Goal: Task Accomplishment & Management: Use online tool/utility

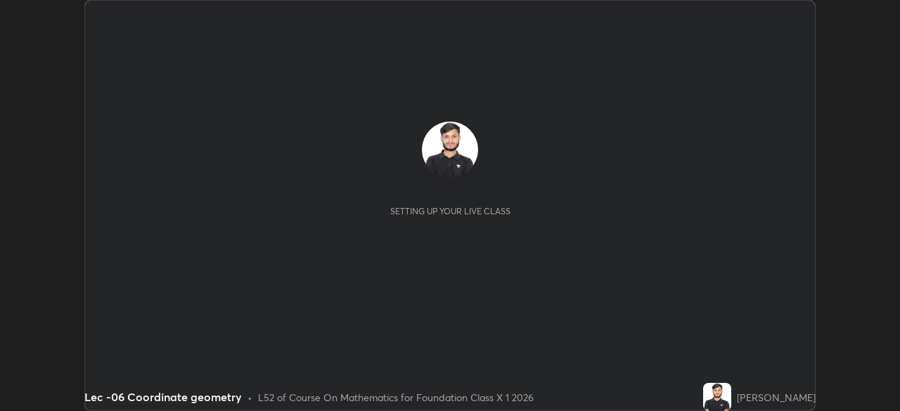
scroll to position [411, 899]
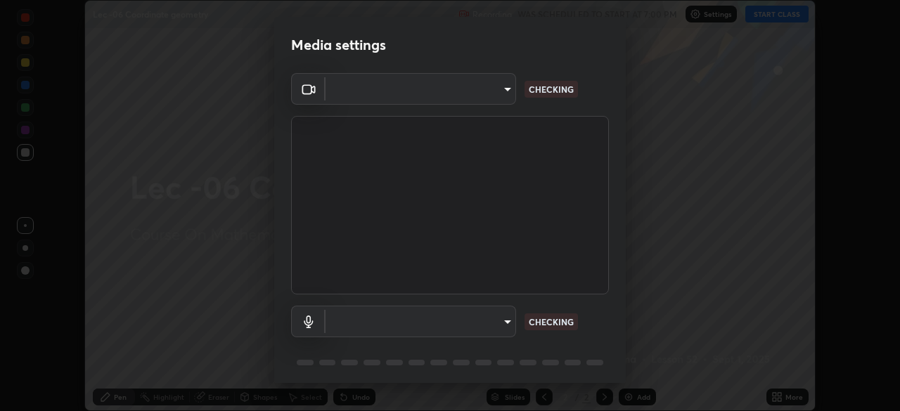
type input "bba66c41345857dcc9a6d4c580dc01eb5c8f13e357e582705132971b55534d29"
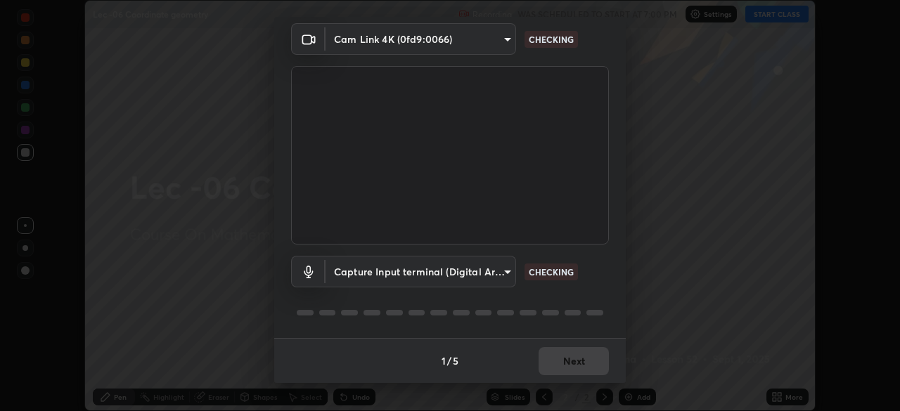
click at [507, 272] on body "Erase all Lec -06 Coordinate geometry Recording WAS SCHEDULED TO START AT 7:00 …" at bounding box center [450, 205] width 900 height 411
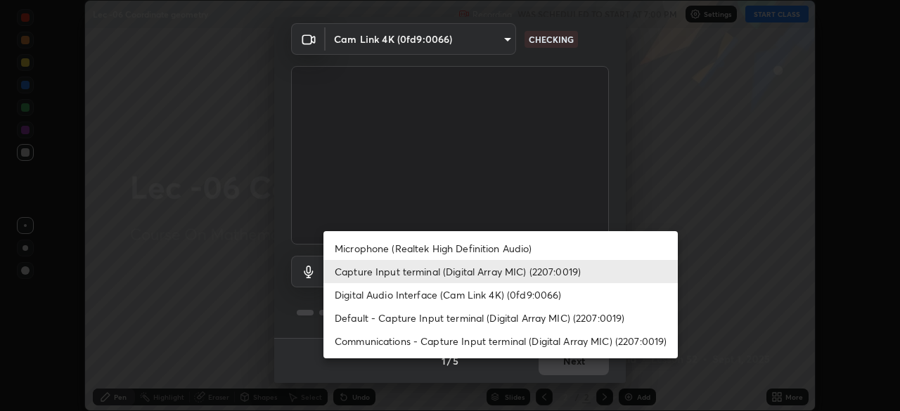
click at [489, 250] on li "Microphone (Realtek High Definition Audio)" at bounding box center [500, 248] width 354 height 23
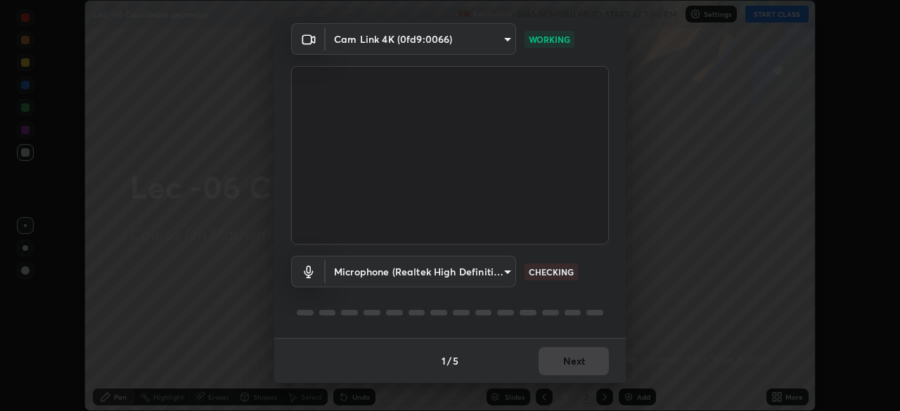
click at [504, 273] on body "Erase all Lec -06 Coordinate geometry Recording WAS SCHEDULED TO START AT 7:00 …" at bounding box center [450, 205] width 900 height 411
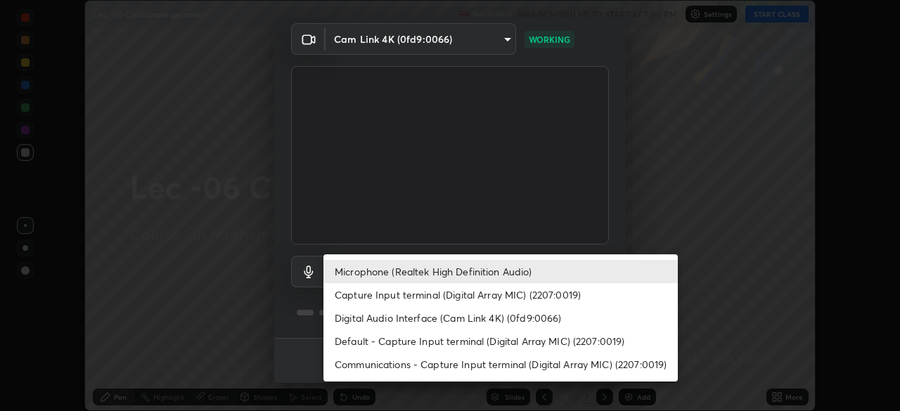
click at [487, 296] on li "Capture Input terminal (Digital Array MIC) (2207:0019)" at bounding box center [500, 294] width 354 height 23
type input "ec6ec2dc0f2f3e030c25a31047b233f474420635a2a41b721e21e6901f136957"
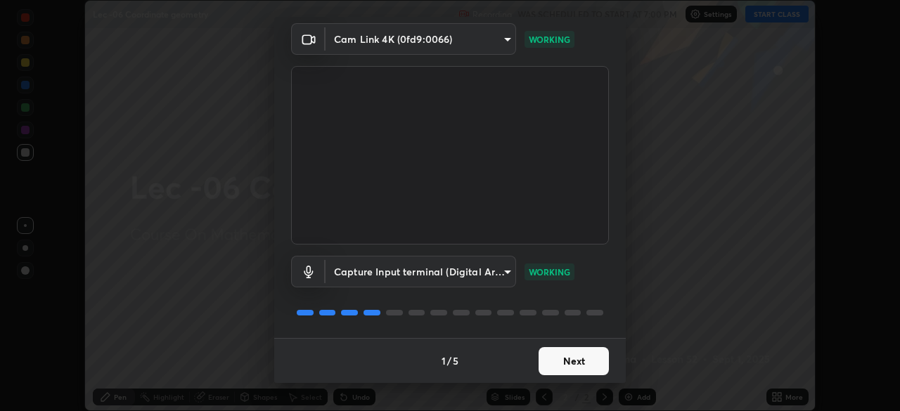
click at [571, 363] on button "Next" at bounding box center [574, 361] width 70 height 28
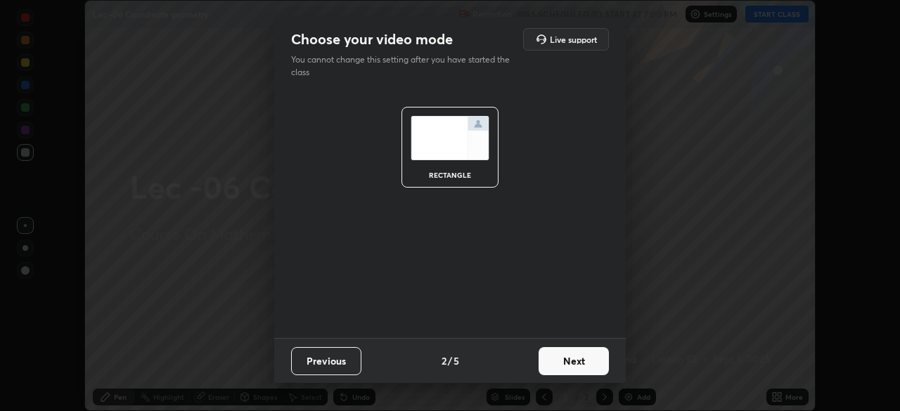
click at [569, 361] on button "Next" at bounding box center [574, 361] width 70 height 28
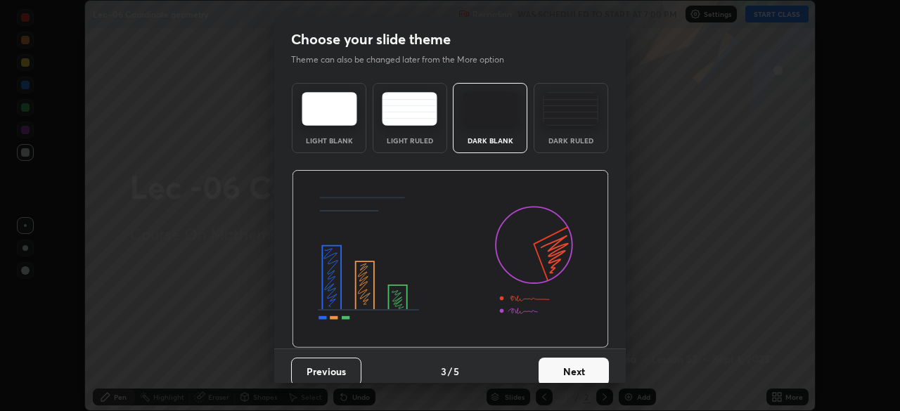
click at [573, 367] on button "Next" at bounding box center [574, 372] width 70 height 28
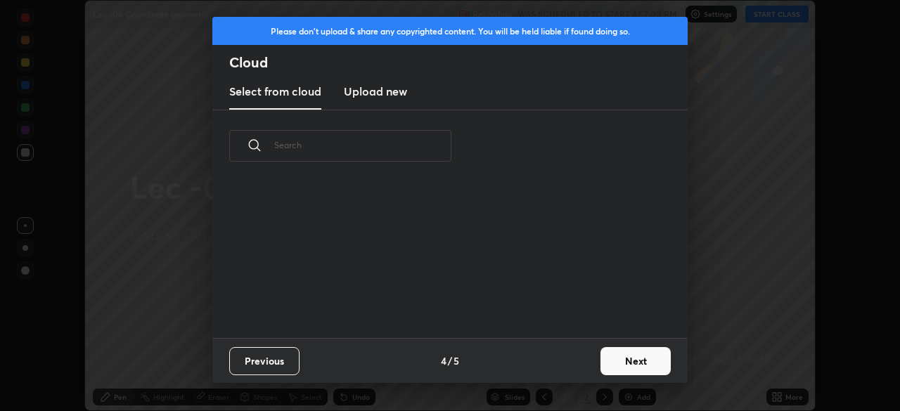
scroll to position [5, 8]
click at [612, 356] on button "Next" at bounding box center [635, 361] width 70 height 28
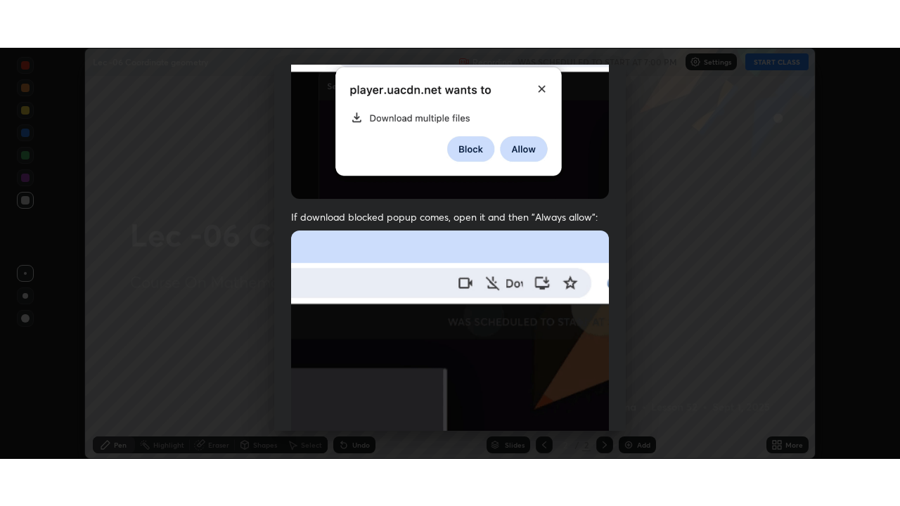
scroll to position [337, 0]
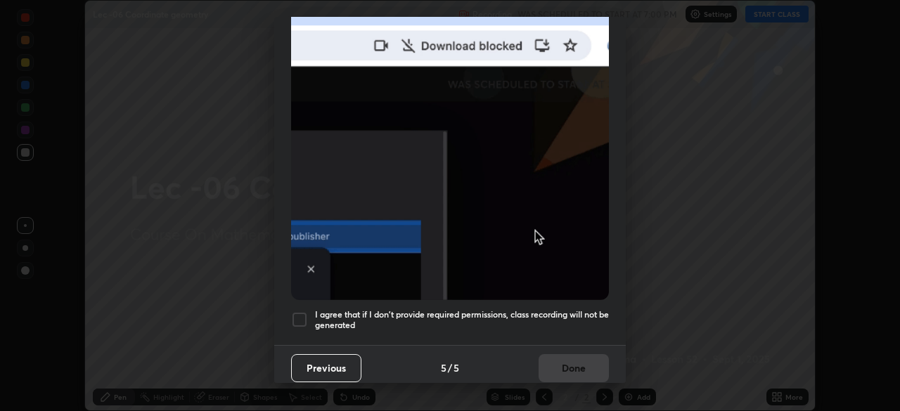
click at [302, 311] on div at bounding box center [299, 319] width 17 height 17
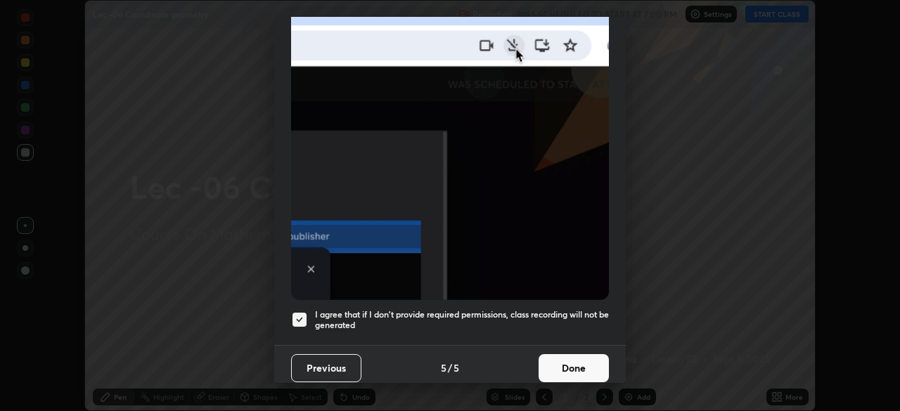
click at [567, 359] on button "Done" at bounding box center [574, 368] width 70 height 28
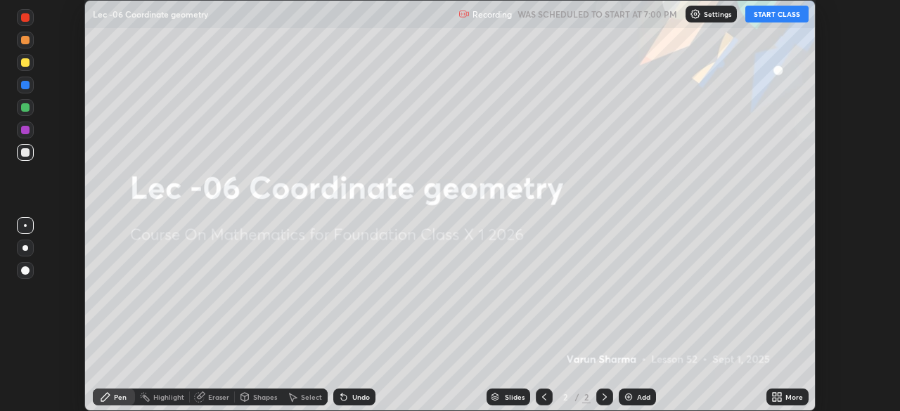
click at [788, 17] on button "START CLASS" at bounding box center [776, 14] width 63 height 17
click at [779, 399] on icon at bounding box center [780, 400] width 4 height 4
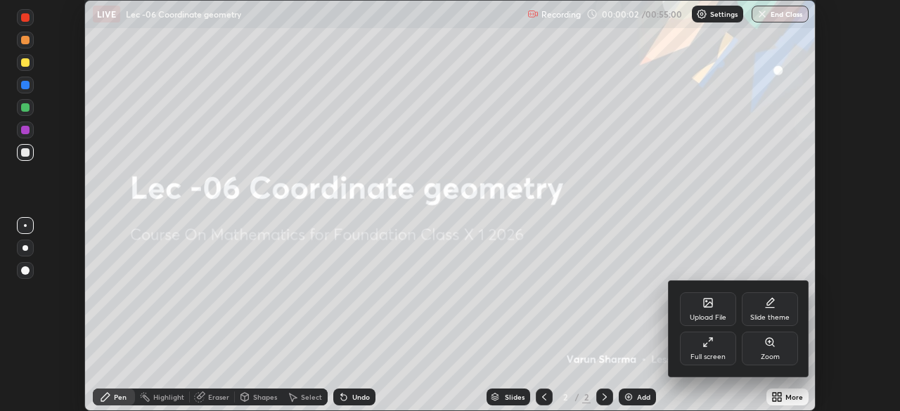
click at [708, 354] on div "Full screen" at bounding box center [707, 357] width 35 height 7
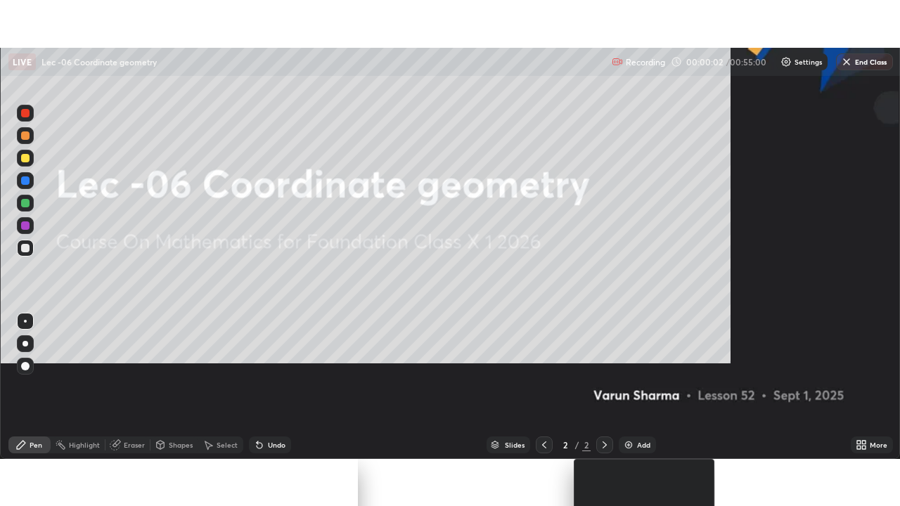
scroll to position [506, 900]
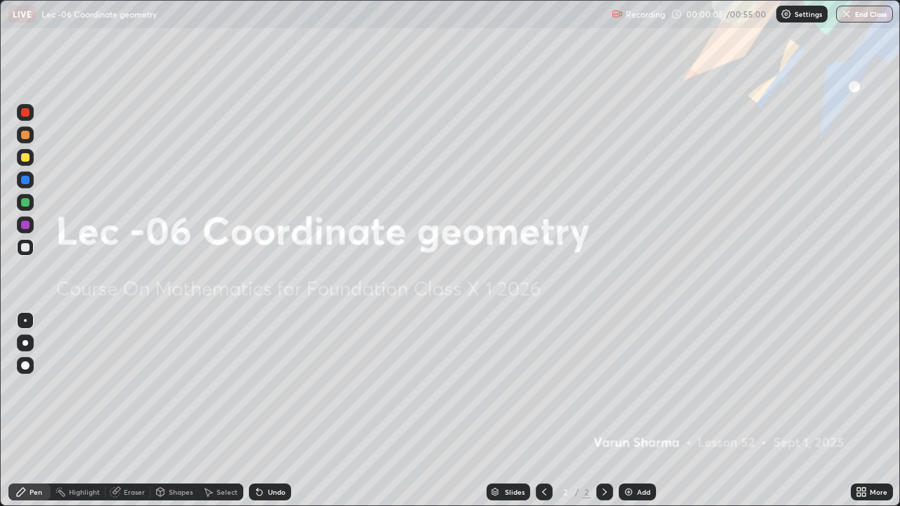
click at [604, 411] on icon at bounding box center [604, 492] width 11 height 11
click at [633, 411] on div "Add" at bounding box center [637, 492] width 37 height 17
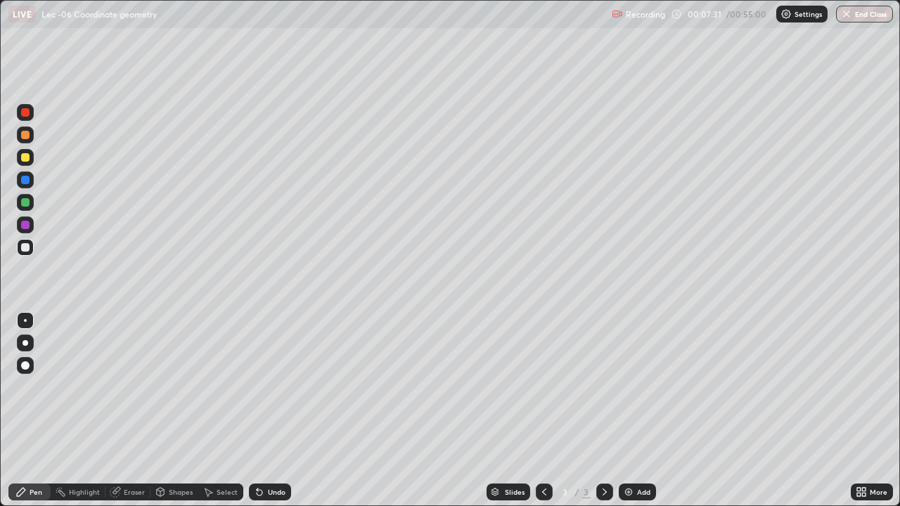
click at [26, 157] on div at bounding box center [25, 157] width 8 height 8
click at [644, 411] on div "Add" at bounding box center [643, 492] width 13 height 7
click at [20, 252] on div at bounding box center [25, 247] width 17 height 17
click at [268, 411] on div "Undo" at bounding box center [277, 492] width 18 height 7
click at [543, 411] on icon at bounding box center [544, 492] width 11 height 11
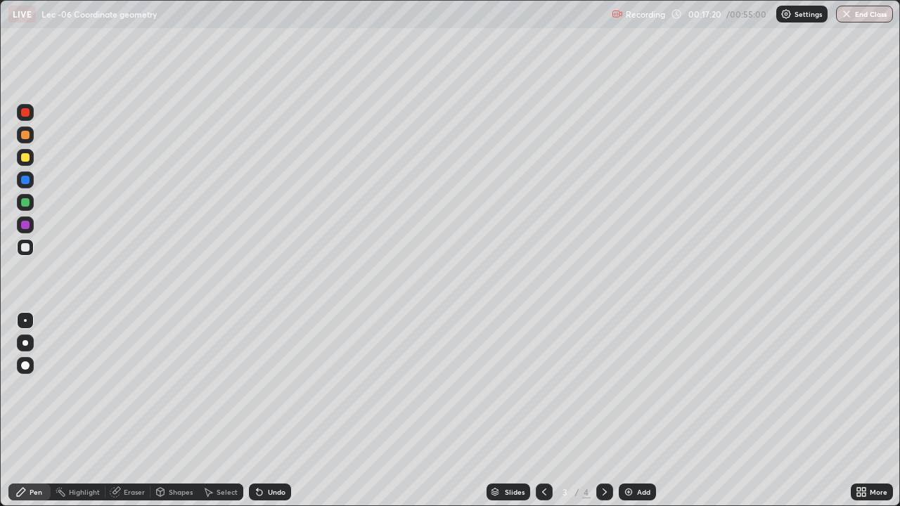
click at [603, 411] on icon at bounding box center [605, 492] width 4 height 7
click at [277, 411] on div "Undo" at bounding box center [277, 492] width 18 height 7
click at [271, 411] on div "Undo" at bounding box center [270, 492] width 42 height 17
click at [270, 411] on div "Undo" at bounding box center [270, 492] width 42 height 17
click at [638, 411] on div "Add" at bounding box center [643, 492] width 13 height 7
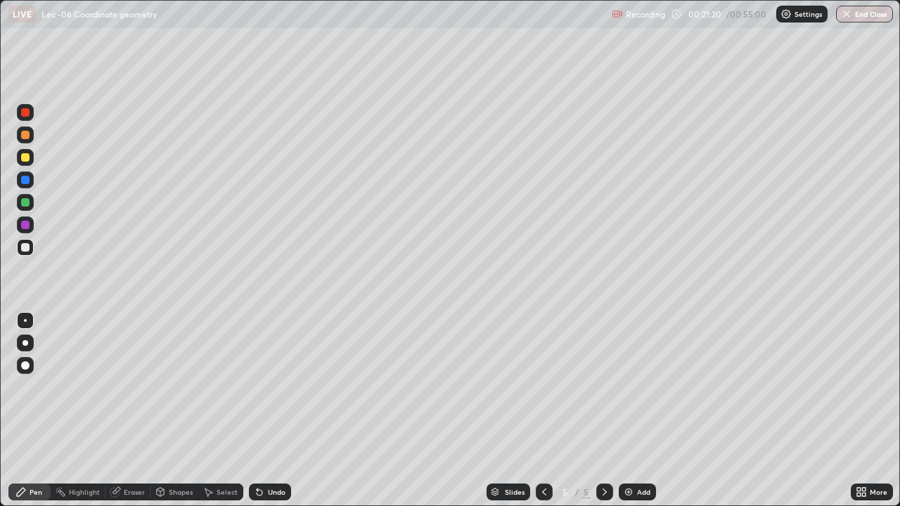
click at [259, 411] on icon at bounding box center [259, 492] width 11 height 11
click at [543, 411] on icon at bounding box center [544, 492] width 11 height 11
click at [603, 411] on icon at bounding box center [604, 492] width 11 height 11
click at [632, 411] on div "Add" at bounding box center [637, 492] width 37 height 17
click at [257, 411] on icon at bounding box center [260, 493] width 6 height 6
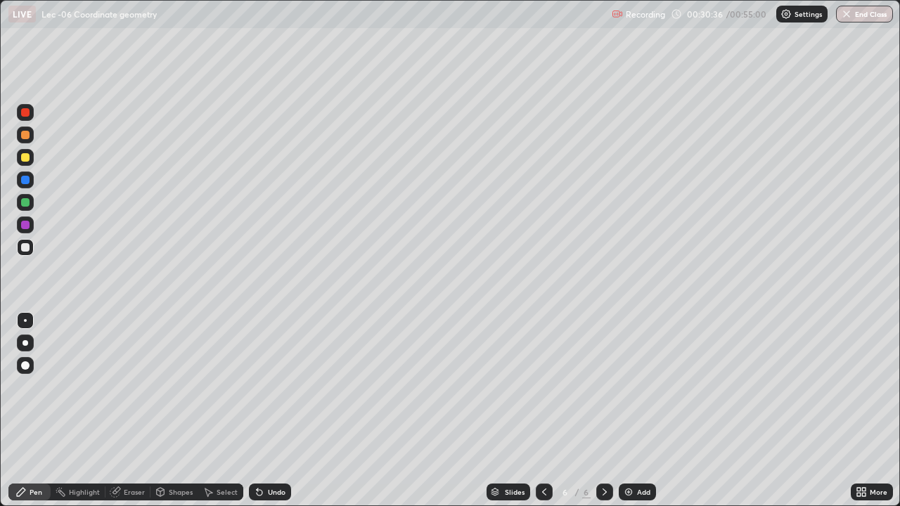
click at [17, 157] on div at bounding box center [25, 157] width 17 height 17
click at [146, 411] on div "Eraser" at bounding box center [127, 492] width 45 height 17
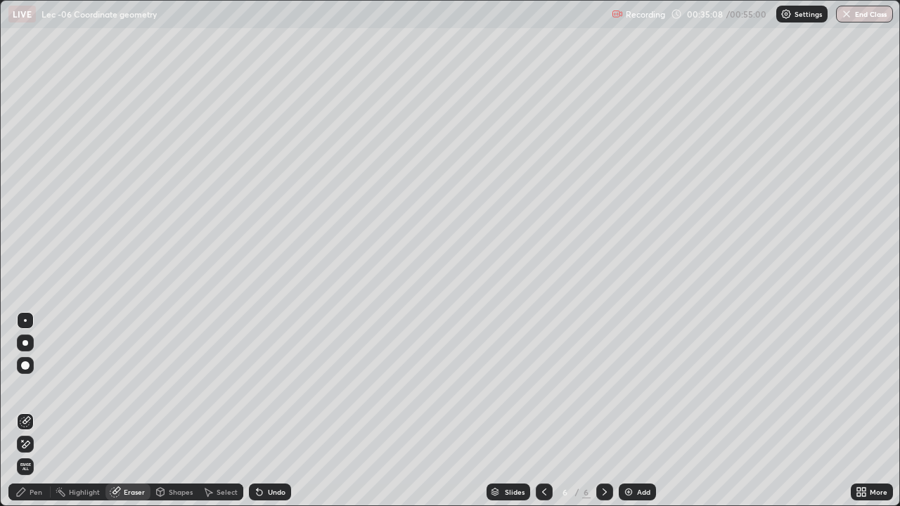
click at [37, 411] on div "Pen" at bounding box center [36, 492] width 13 height 7
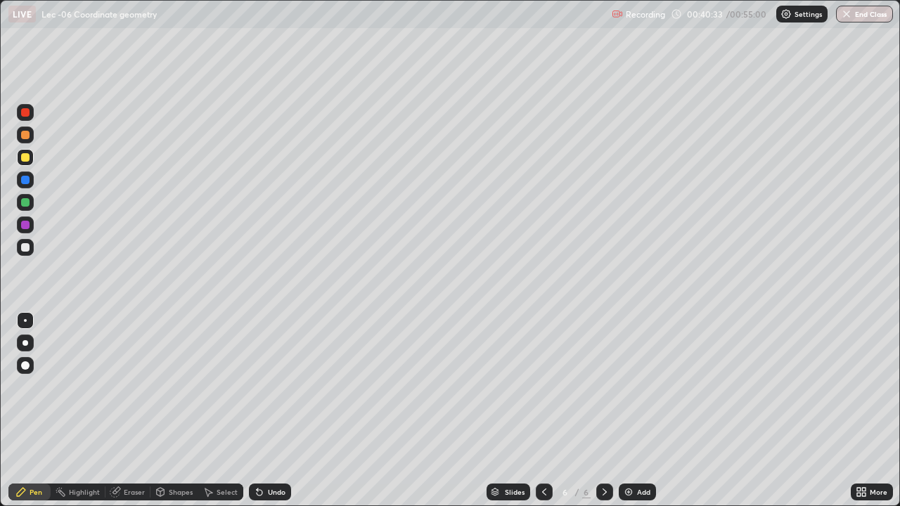
click at [640, 411] on div "Add" at bounding box center [637, 492] width 37 height 17
click at [18, 245] on div at bounding box center [25, 247] width 17 height 17
click at [257, 411] on div "Undo" at bounding box center [270, 492] width 42 height 17
click at [257, 411] on icon at bounding box center [260, 493] width 6 height 6
click at [624, 411] on img at bounding box center [628, 492] width 11 height 11
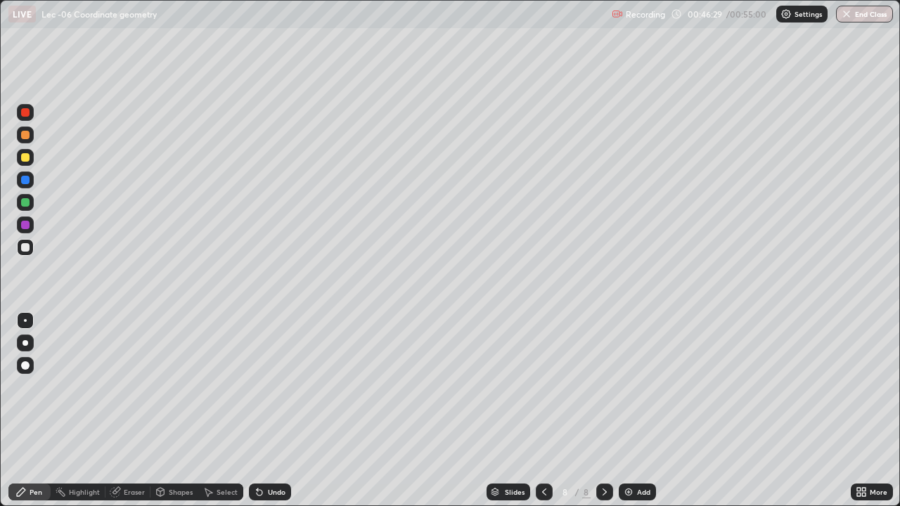
click at [543, 411] on icon at bounding box center [544, 492] width 11 height 11
click at [605, 411] on icon at bounding box center [604, 492] width 11 height 11
click at [139, 411] on div "Eraser" at bounding box center [134, 492] width 21 height 7
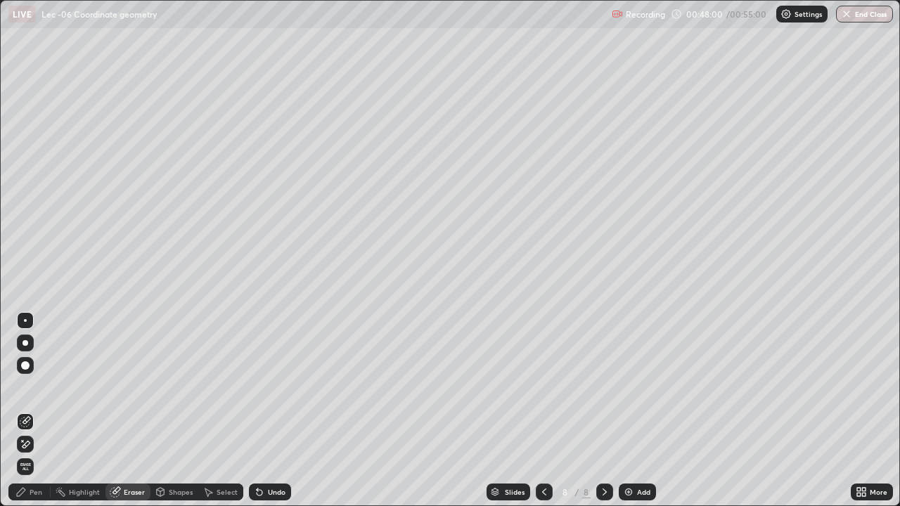
click at [23, 411] on icon at bounding box center [20, 492] width 11 height 11
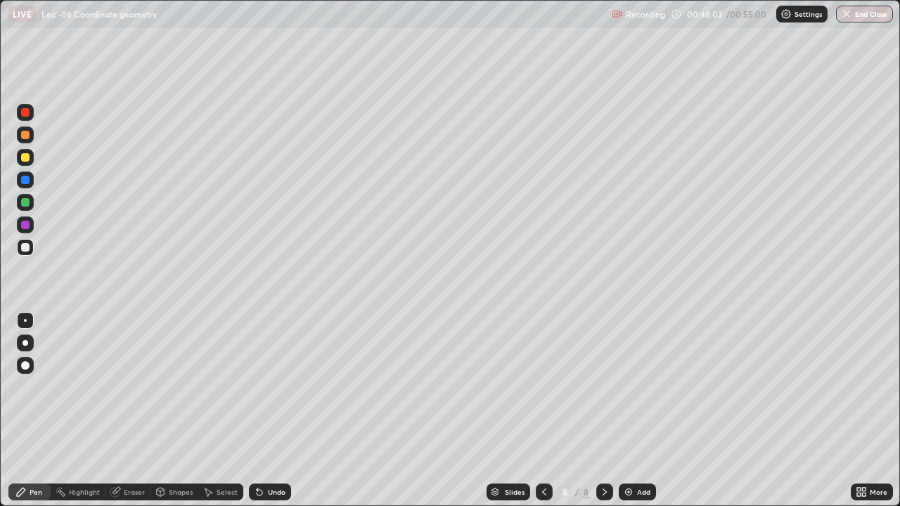
click at [268, 411] on div "Undo" at bounding box center [277, 492] width 18 height 7
click at [266, 411] on div "Undo" at bounding box center [267, 492] width 48 height 28
click at [108, 411] on div "Eraser" at bounding box center [127, 492] width 45 height 17
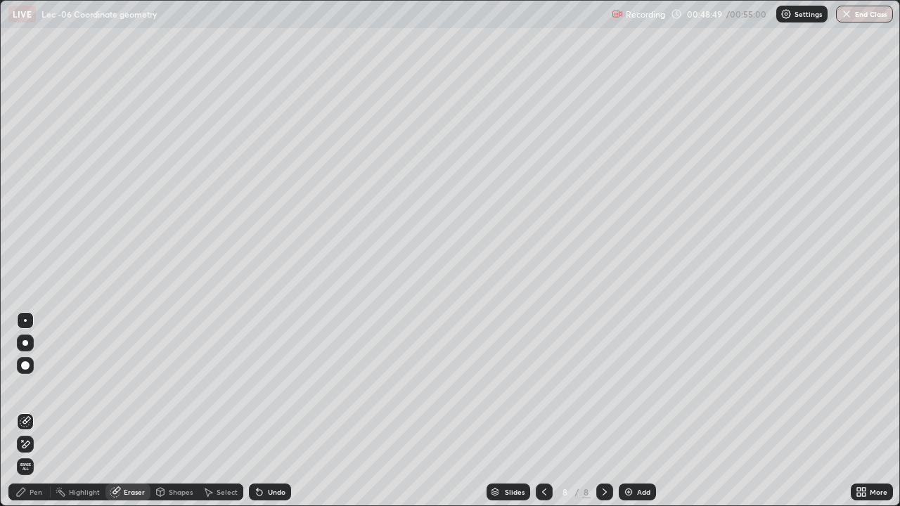
click at [39, 411] on div "Pen" at bounding box center [36, 492] width 13 height 7
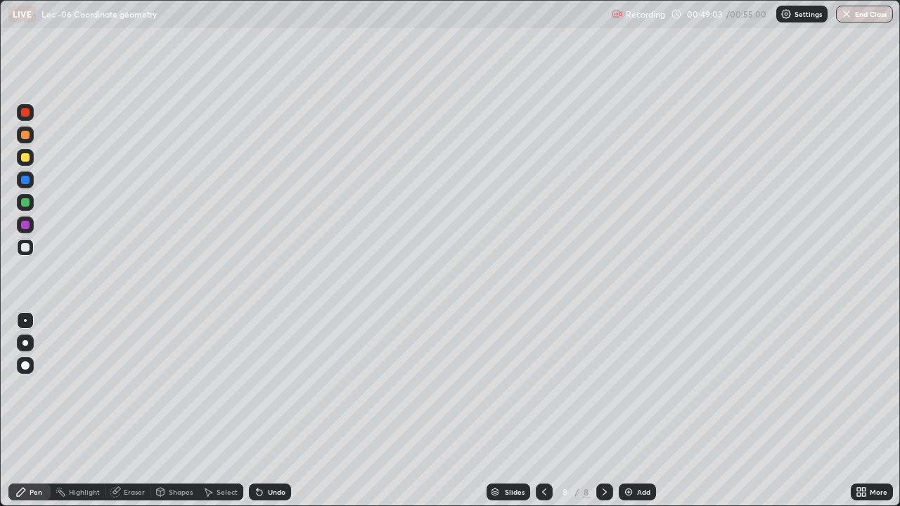
click at [268, 411] on div "Undo" at bounding box center [277, 492] width 18 height 7
click at [536, 411] on div at bounding box center [544, 492] width 17 height 17
click at [596, 411] on div at bounding box center [604, 492] width 17 height 17
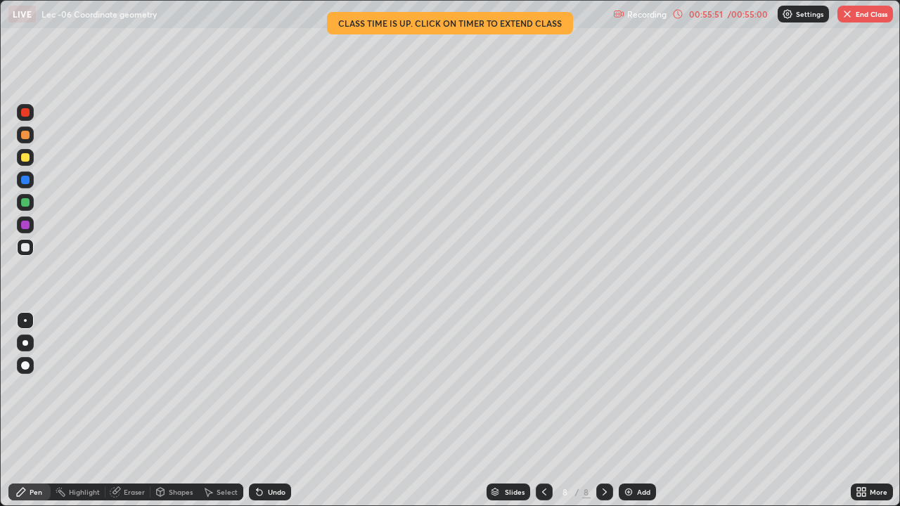
click at [862, 13] on button "End Class" at bounding box center [865, 14] width 56 height 17
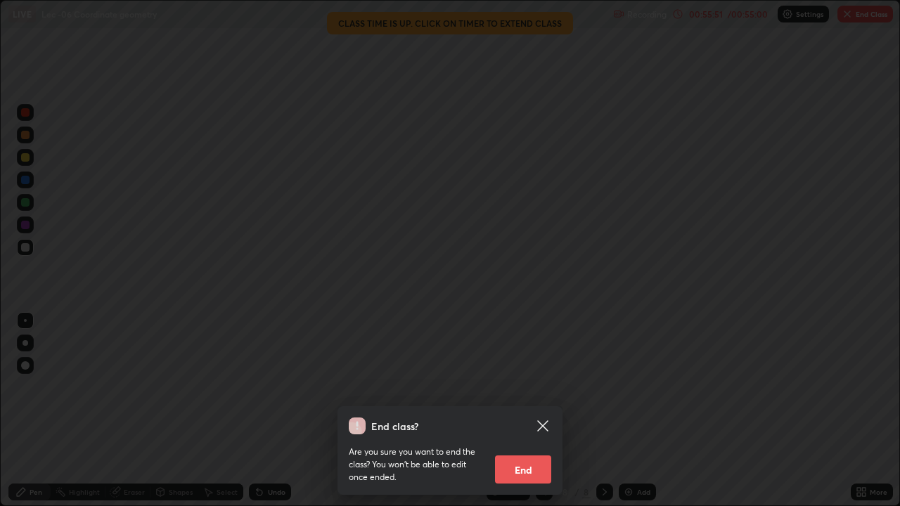
click at [513, 411] on button "End" at bounding box center [523, 470] width 56 height 28
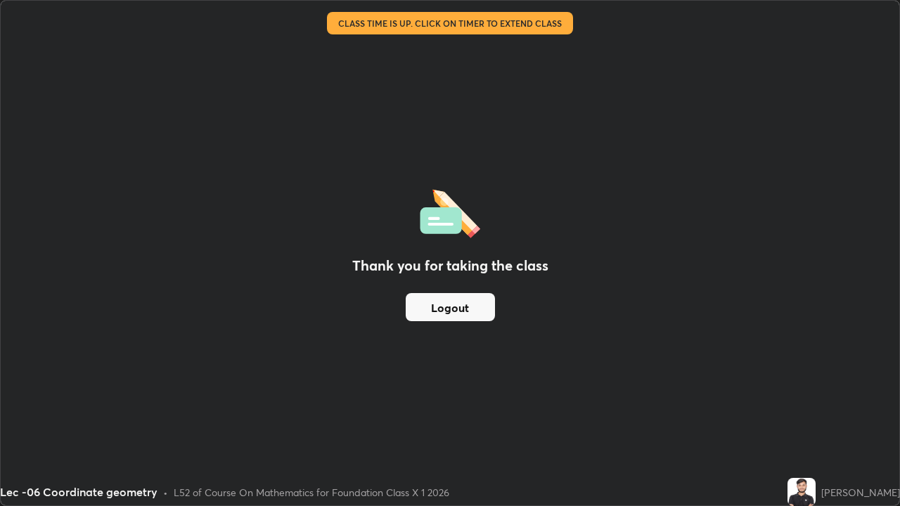
click at [472, 302] on button "Logout" at bounding box center [450, 307] width 89 height 28
click at [476, 299] on button "Logout" at bounding box center [450, 307] width 89 height 28
